Goal: Use online tool/utility: Utilize a website feature to perform a specific function

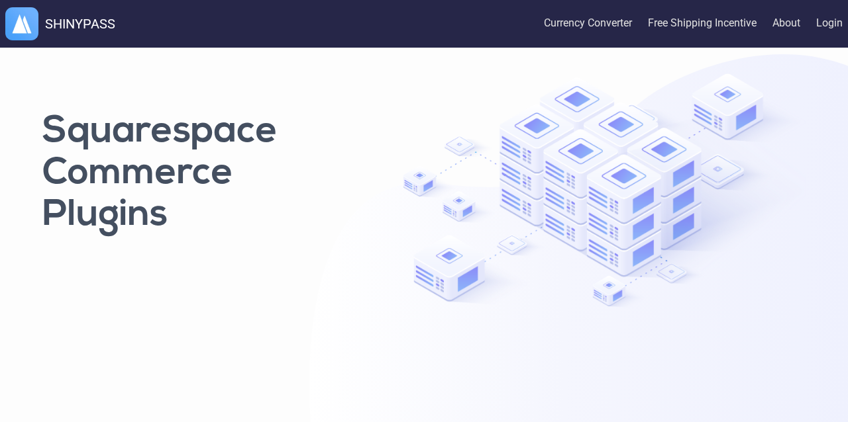
scroll to position [12, 0]
click at [616, 23] on link "Currency Converter" at bounding box center [588, 24] width 88 height 44
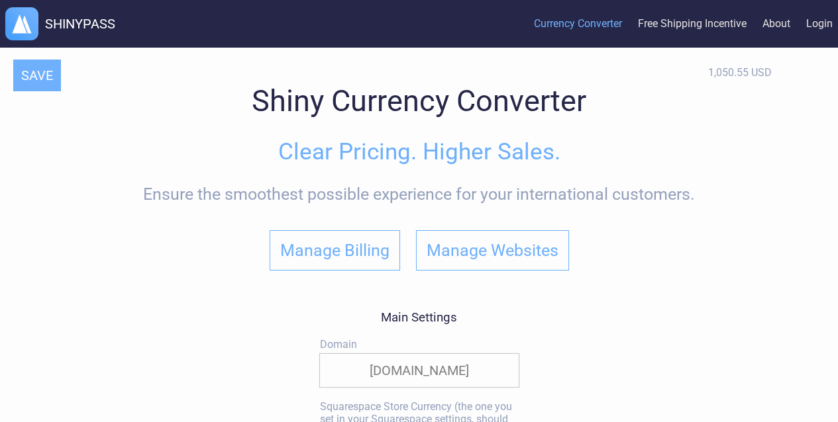
select select "approx."
select select "*"
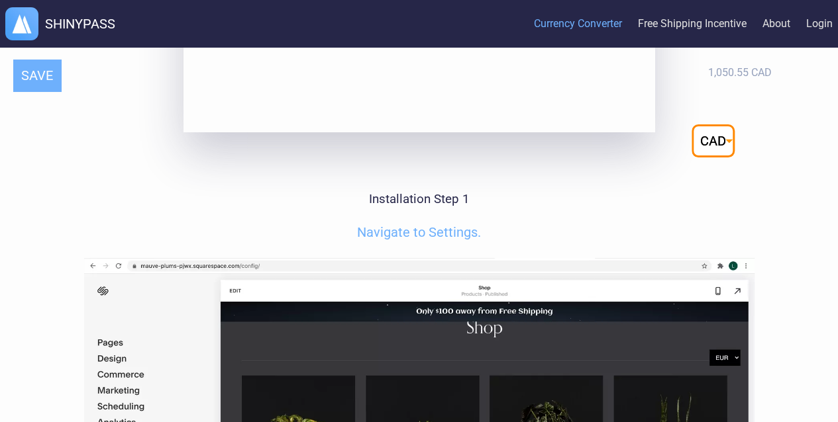
scroll to position [3377, 0]
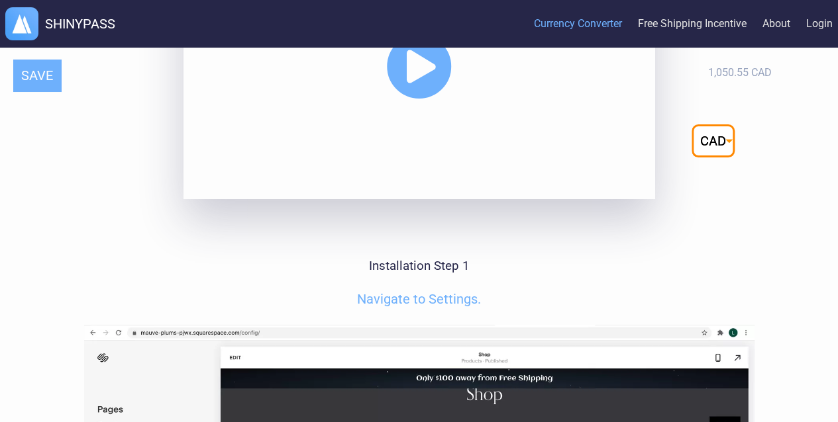
click at [727, 148] on select "CAD" at bounding box center [712, 140] width 43 height 33
select select "USD"
click at [691, 124] on select "CAD" at bounding box center [712, 140] width 43 height 33
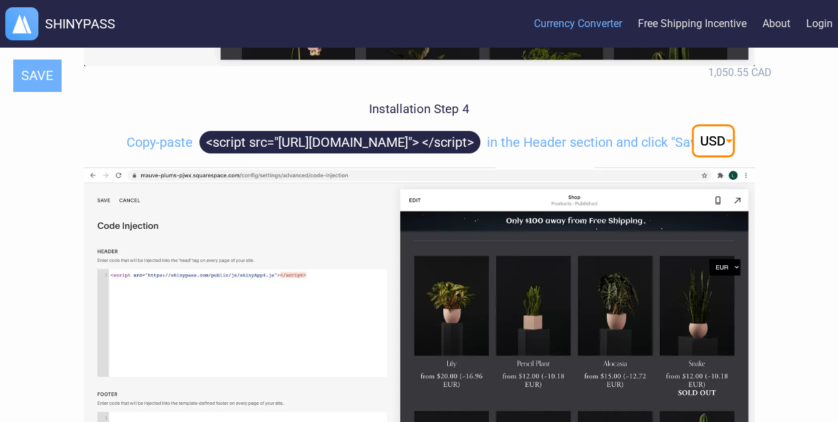
scroll to position [5033, 0]
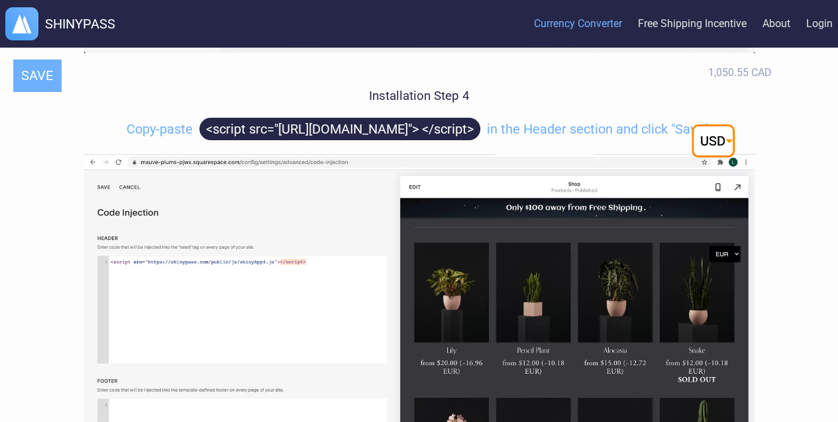
drag, startPoint x: 182, startPoint y: 148, endPoint x: 177, endPoint y: 200, distance: 52.5
click at [177, 200] on img at bounding box center [419, 351] width 670 height 394
click at [222, 140] on span "<script src="https://shinypass.com/public/js/shinyApp4.js"> </script>" at bounding box center [339, 129] width 281 height 23
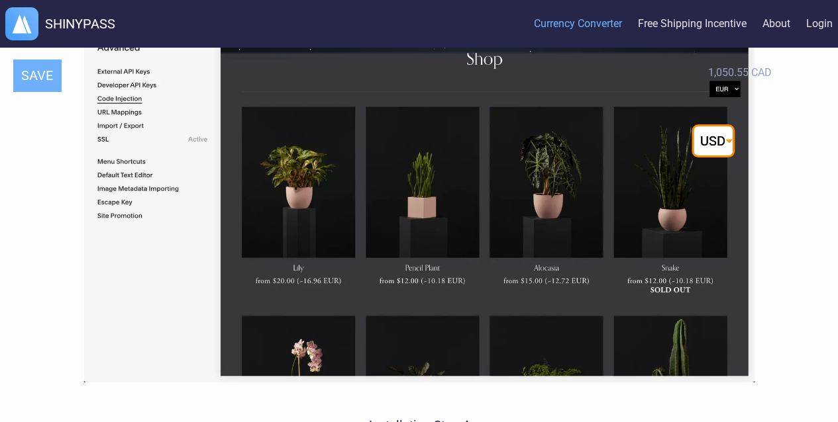
scroll to position [4702, 0]
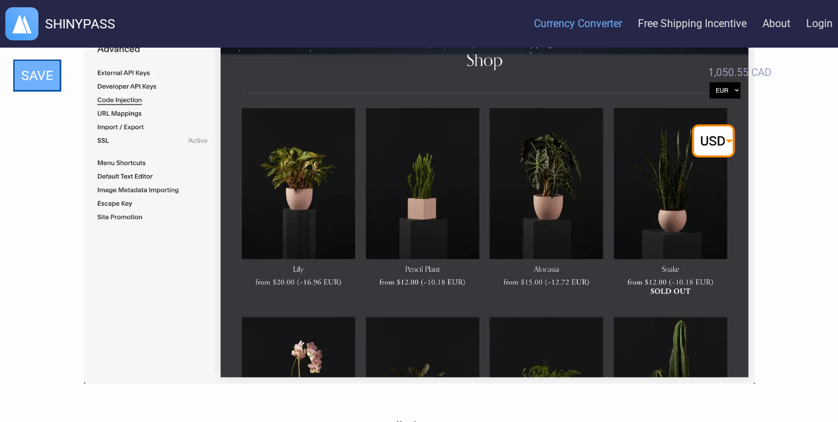
click at [38, 74] on button "SAVE" at bounding box center [37, 76] width 48 height 32
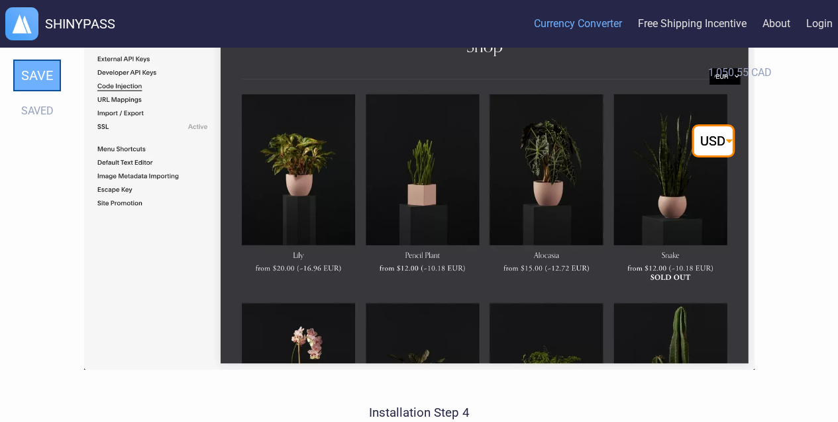
scroll to position [4727, 0]
